Goal: Information Seeking & Learning: Learn about a topic

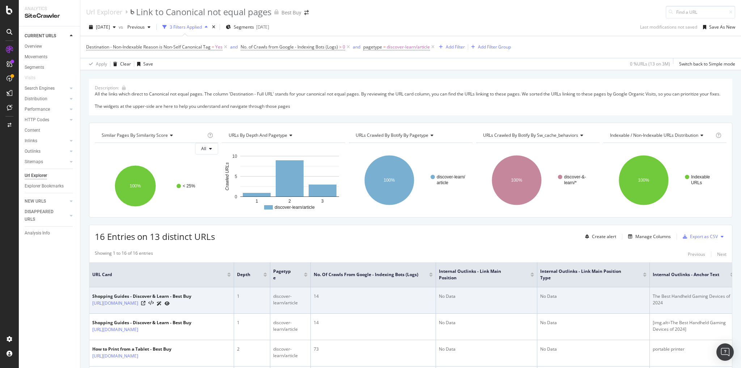
drag, startPoint x: 343, startPoint y: 352, endPoint x: 339, endPoint y: 354, distance: 4.0
click at [342, 314] on td "14" at bounding box center [373, 300] width 125 height 26
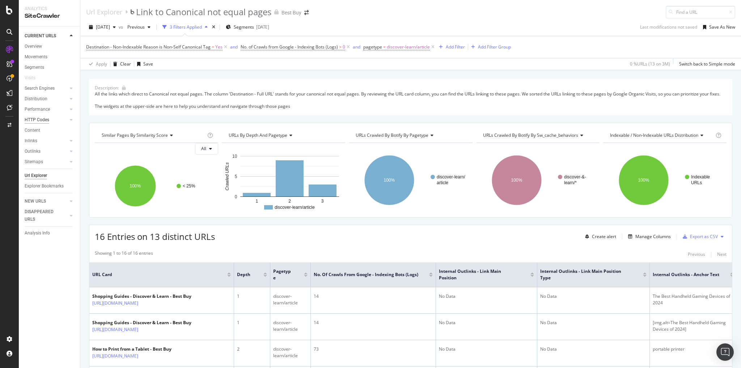
click at [41, 121] on div "HTTP Codes" at bounding box center [37, 120] width 25 height 8
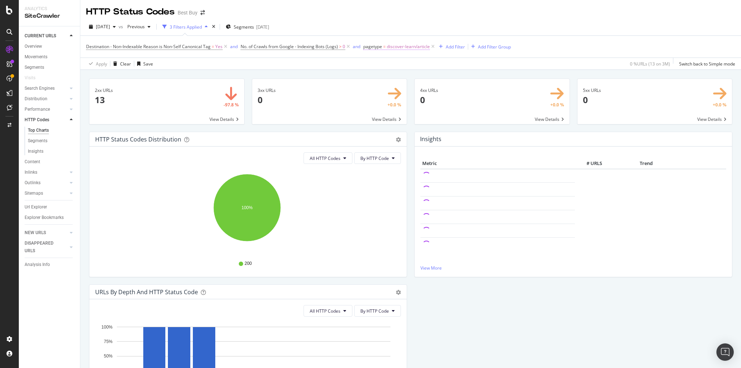
click at [418, 47] on span "discover-learn/article" at bounding box center [408, 47] width 43 height 10
click at [415, 88] on icon at bounding box center [416, 88] width 5 height 4
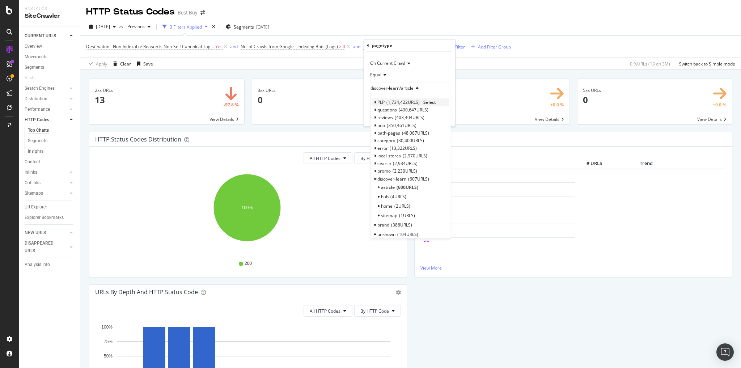
click at [397, 101] on span "1,734,422 URLS" at bounding box center [402, 102] width 33 height 6
click at [398, 110] on span "pagination" at bounding box center [391, 111] width 21 height 6
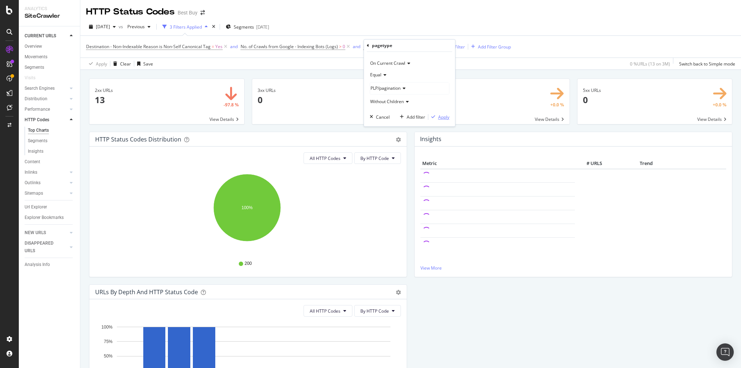
click at [442, 117] on div "Apply" at bounding box center [443, 117] width 11 height 6
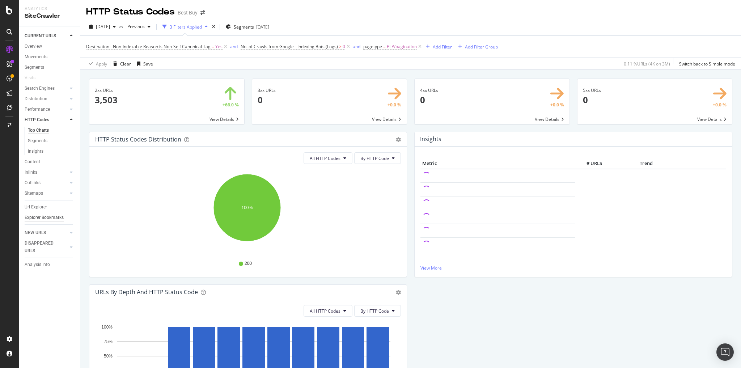
click at [49, 218] on div "Explorer Bookmarks" at bounding box center [44, 218] width 39 height 8
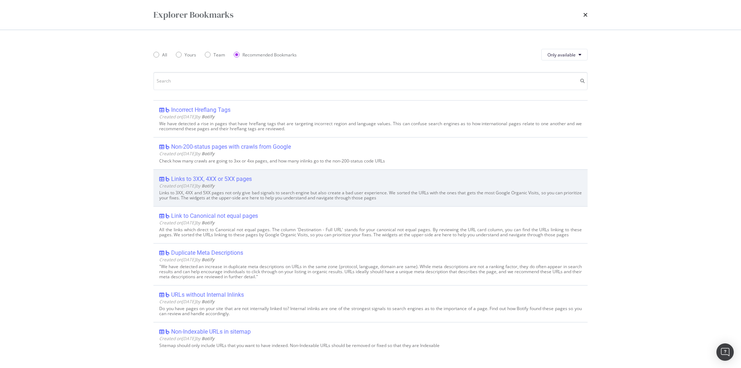
click at [214, 177] on div "Links to 3XX, 4XX or 5XX pages" at bounding box center [211, 178] width 81 height 7
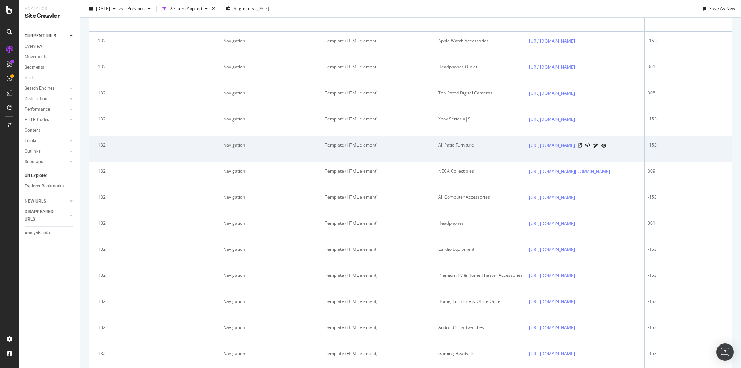
scroll to position [530, 0]
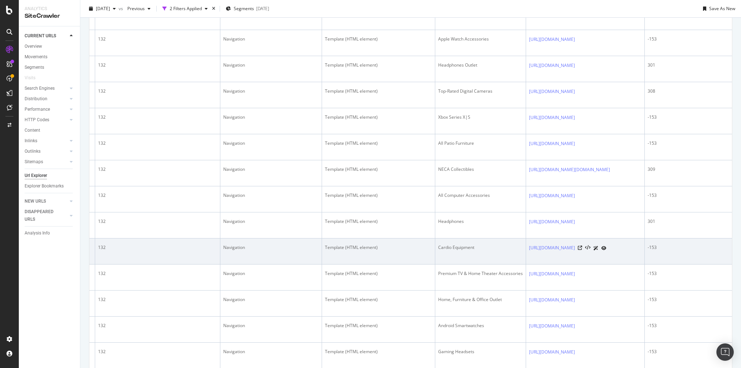
click at [555, 254] on td "[URL][DOMAIN_NAME]" at bounding box center [585, 251] width 119 height 26
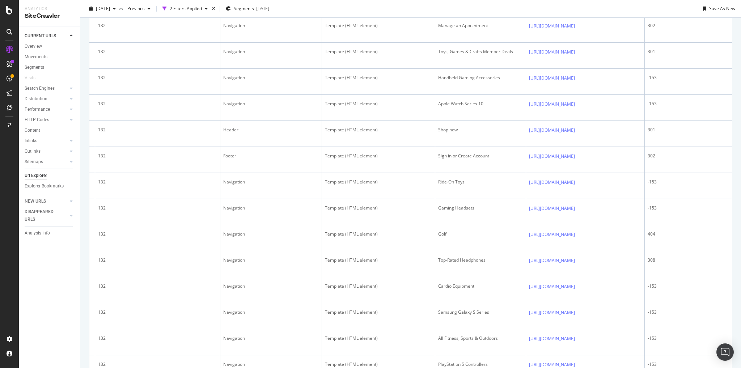
scroll to position [883, 0]
